Goal: Task Accomplishment & Management: Manage account settings

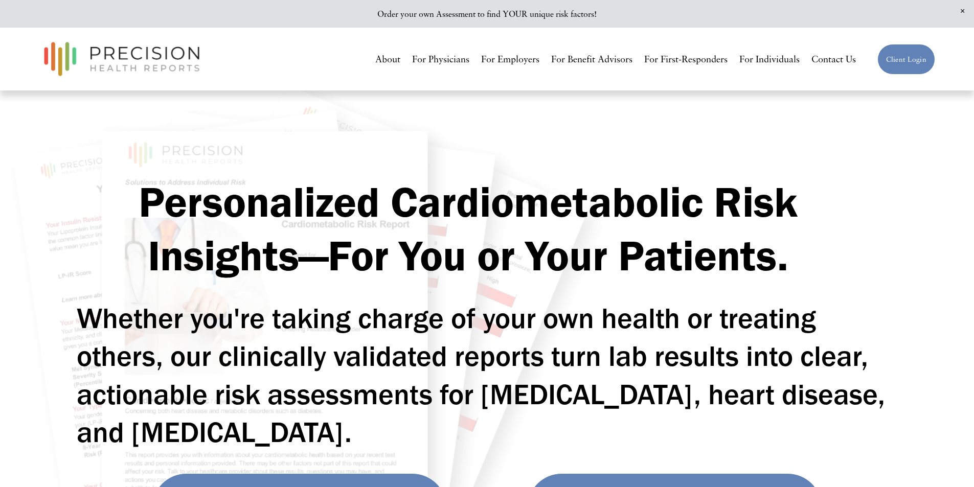
click at [914, 55] on link "Client Login" at bounding box center [906, 59] width 58 height 31
click at [916, 56] on link "Client Login" at bounding box center [906, 59] width 58 height 31
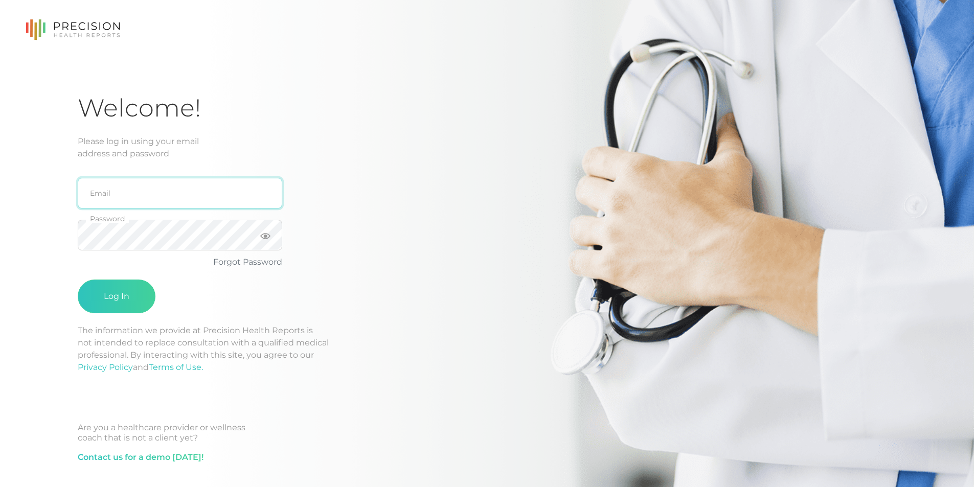
click at [179, 191] on input "email" at bounding box center [180, 193] width 204 height 31
type input "jaritterband@gmail.com"
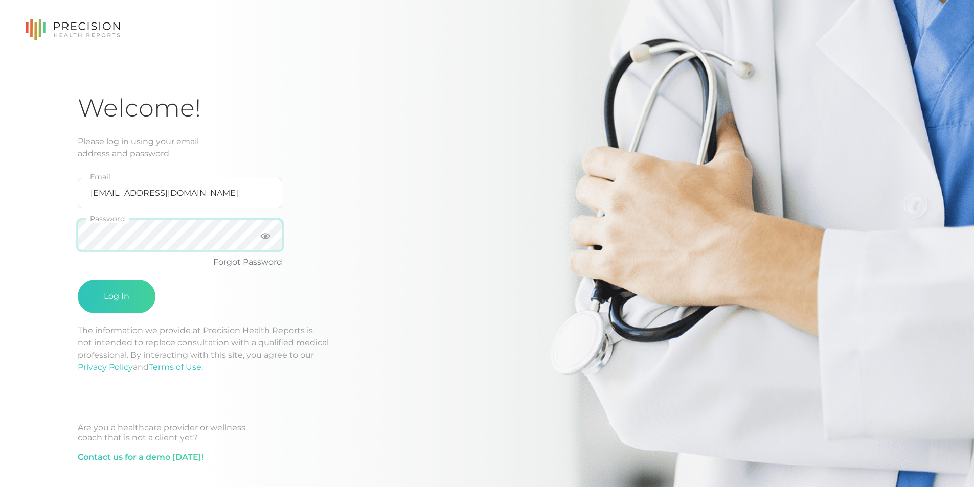
click at [78, 280] on button "Log In" at bounding box center [117, 297] width 78 height 34
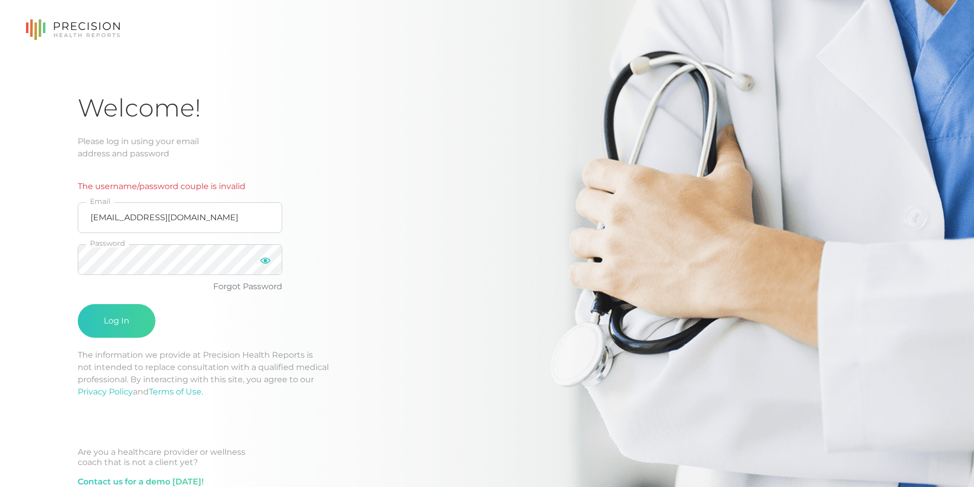
click at [267, 263] on icon at bounding box center [265, 261] width 10 height 10
click at [0, 241] on html "Welcome! Please log in using your email address and password The username/passw…" at bounding box center [487, 278] width 974 height 556
click at [124, 323] on button "Log In" at bounding box center [117, 321] width 78 height 34
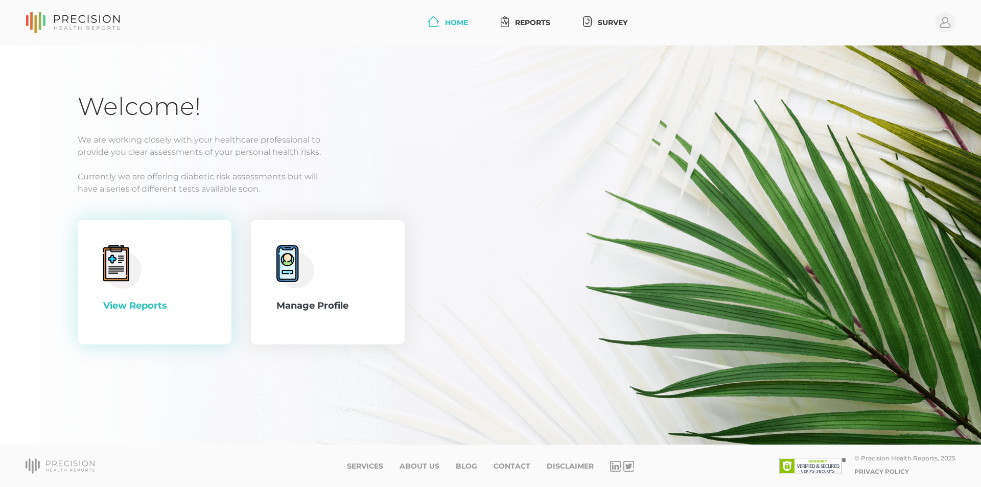
click at [119, 267] on icon at bounding box center [116, 264] width 16 height 19
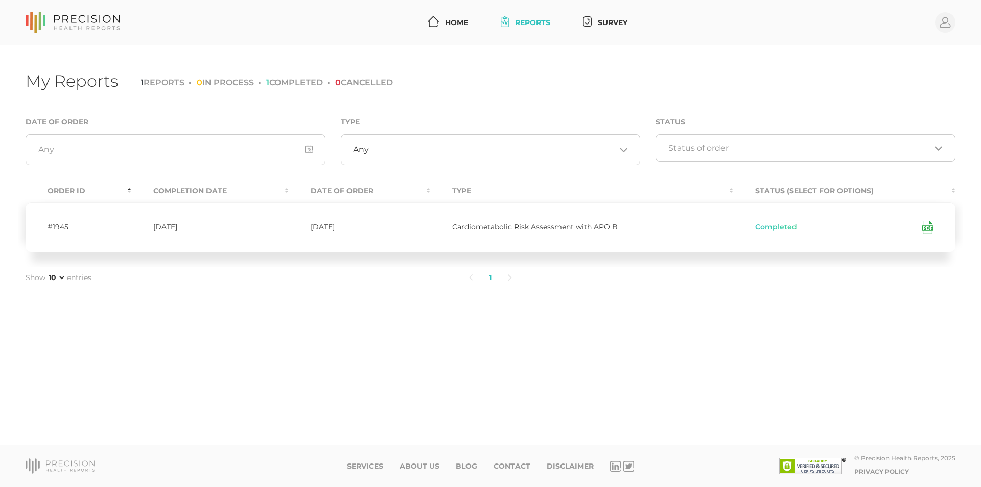
click at [927, 226] on icon at bounding box center [928, 227] width 12 height 13
click at [924, 227] on icon at bounding box center [928, 227] width 12 height 13
click at [944, 21] on icon at bounding box center [946, 22] width 11 height 11
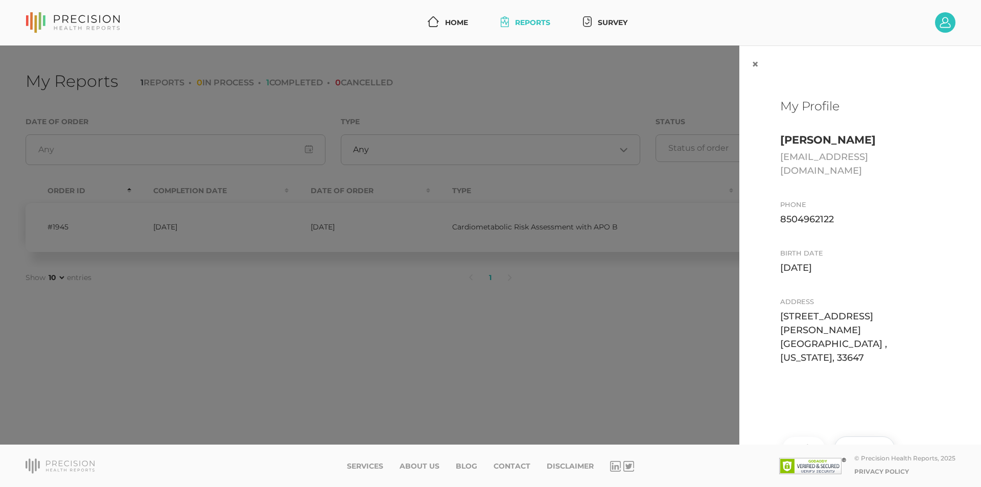
click at [854, 437] on button "Log Out" at bounding box center [865, 449] width 60 height 24
